Goal: Information Seeking & Learning: Learn about a topic

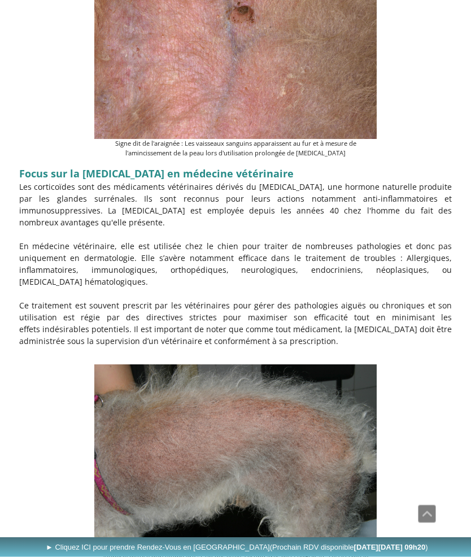
scroll to position [591, 0]
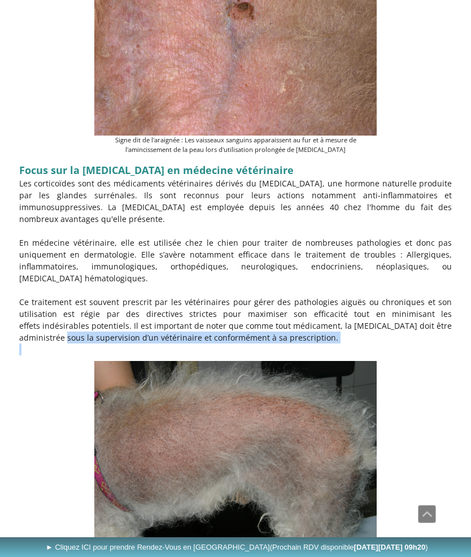
click at [427, 368] on figure "Alopécie diffuse dorsolombaire : L'un des effets secondaires de la [MEDICAL_DAT…" at bounding box center [235, 464] width 433 height 207
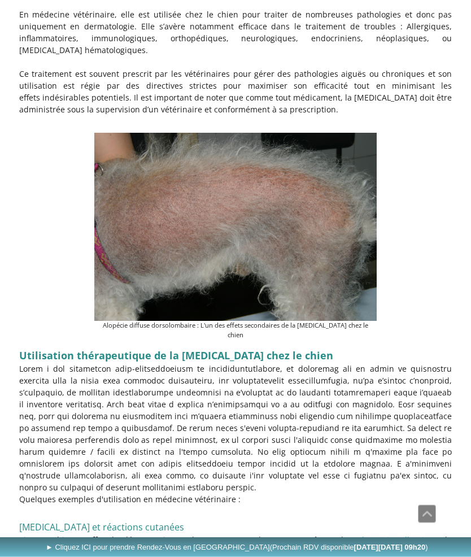
scroll to position [821, 0]
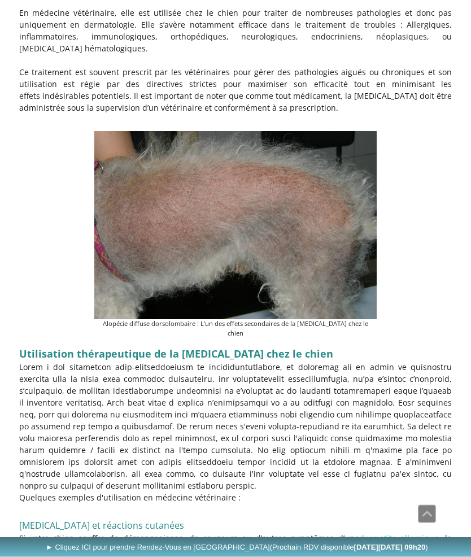
click at [437, 504] on p at bounding box center [235, 510] width 433 height 12
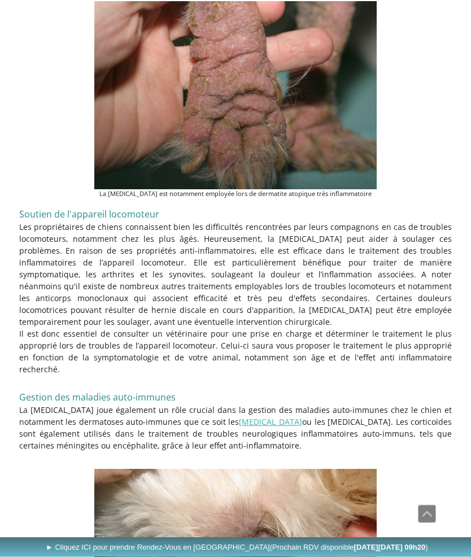
scroll to position [1677, 0]
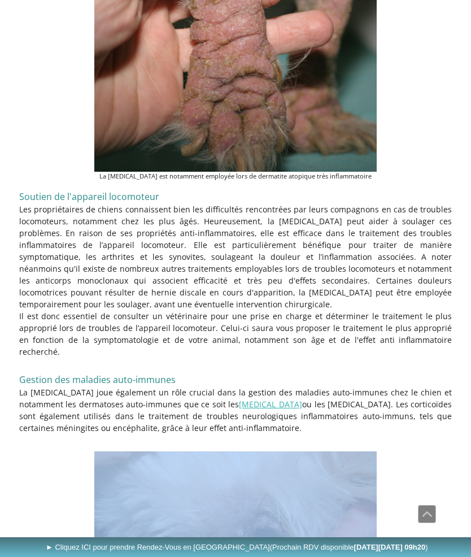
click at [416, 452] on figure "Le [MEDICAL_DATA] foliacé, une dermatose auto-immune, est l'une des indication …" at bounding box center [235, 555] width 433 height 207
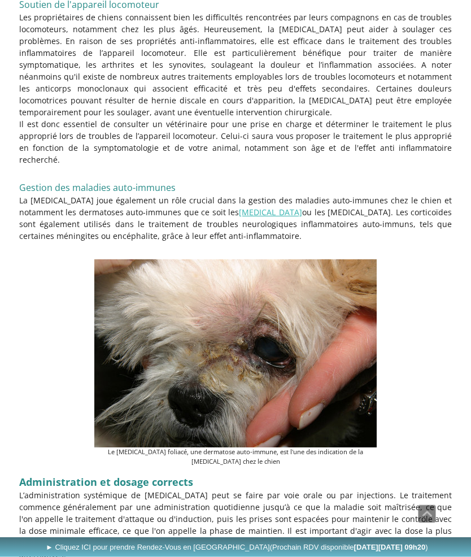
scroll to position [1873, 0]
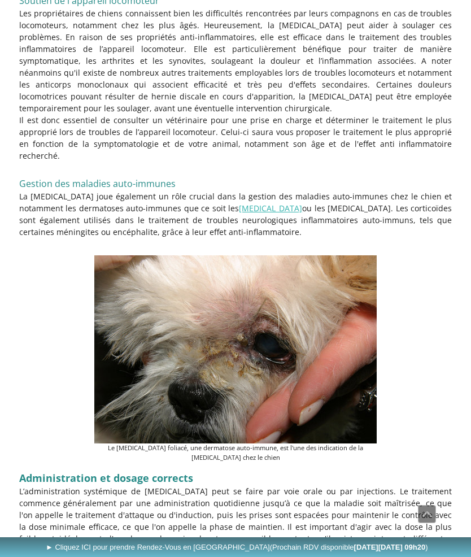
click at [422, 398] on figure "Le [MEDICAL_DATA] foliacé, une dermatose auto-immune, est l'une des indication …" at bounding box center [235, 358] width 433 height 207
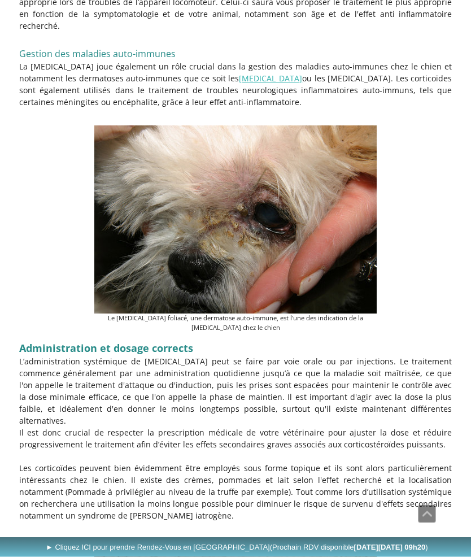
scroll to position [2005, 0]
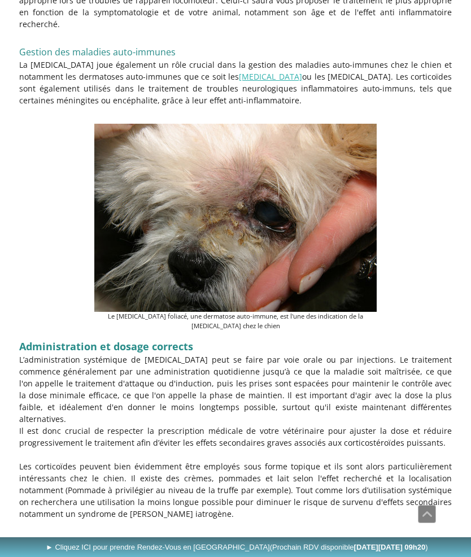
click at [433, 449] on p at bounding box center [235, 455] width 433 height 12
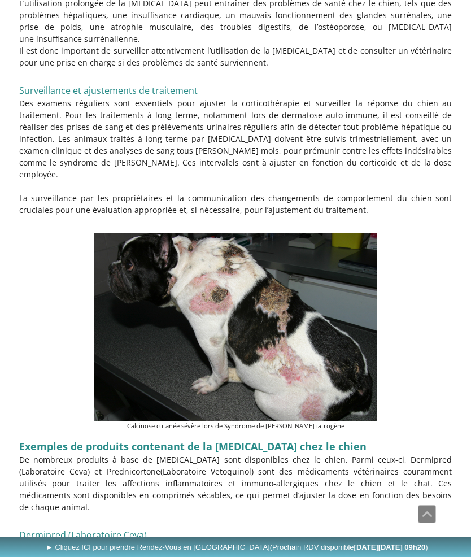
scroll to position [2968, 0]
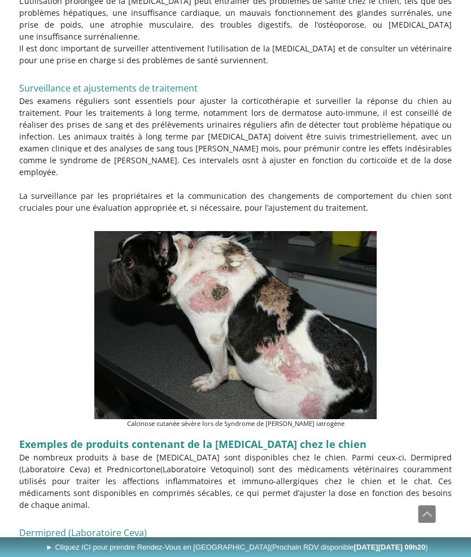
click at [437, 511] on p at bounding box center [235, 517] width 433 height 12
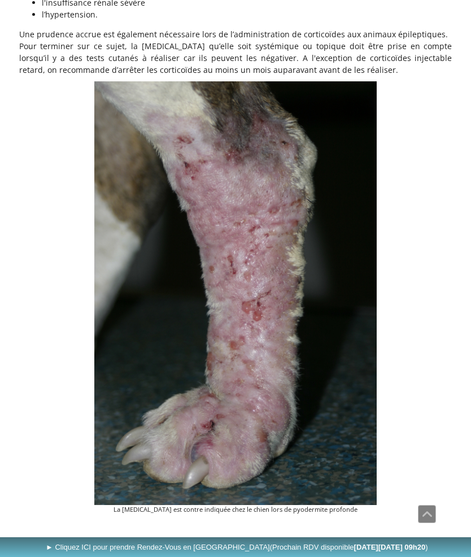
scroll to position [4327, 0]
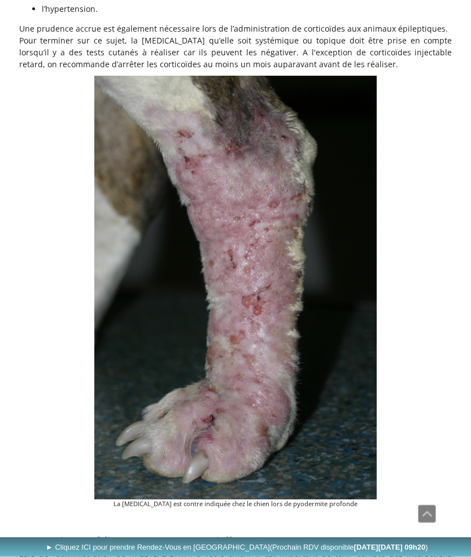
click at [431, 515] on h2 at bounding box center [235, 523] width 433 height 17
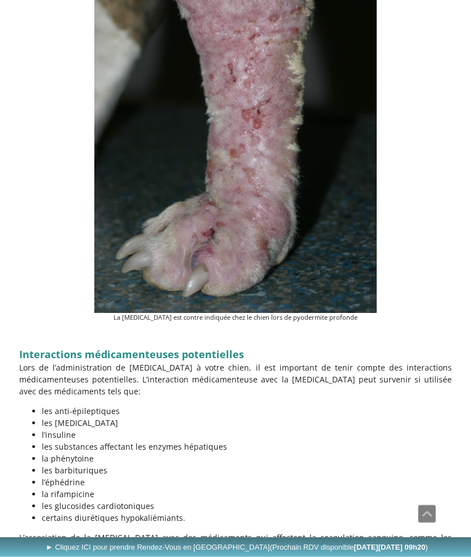
scroll to position [4514, 0]
click at [419, 398] on div "Interactions médicamenteuses potentielles Lors de l’administration de [MEDICAL_…" at bounding box center [235, 489] width 439 height 328
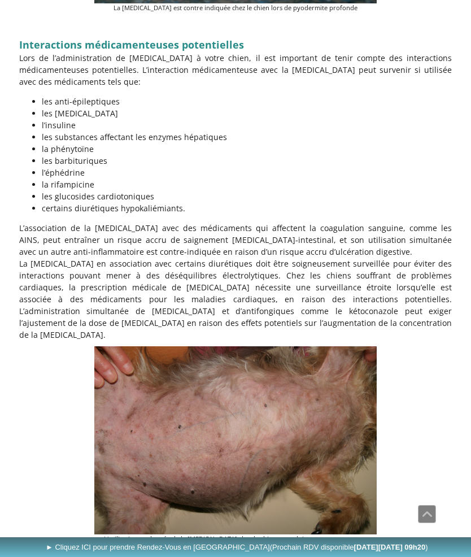
scroll to position [4841, 0]
